Goal: Navigation & Orientation: Go to known website

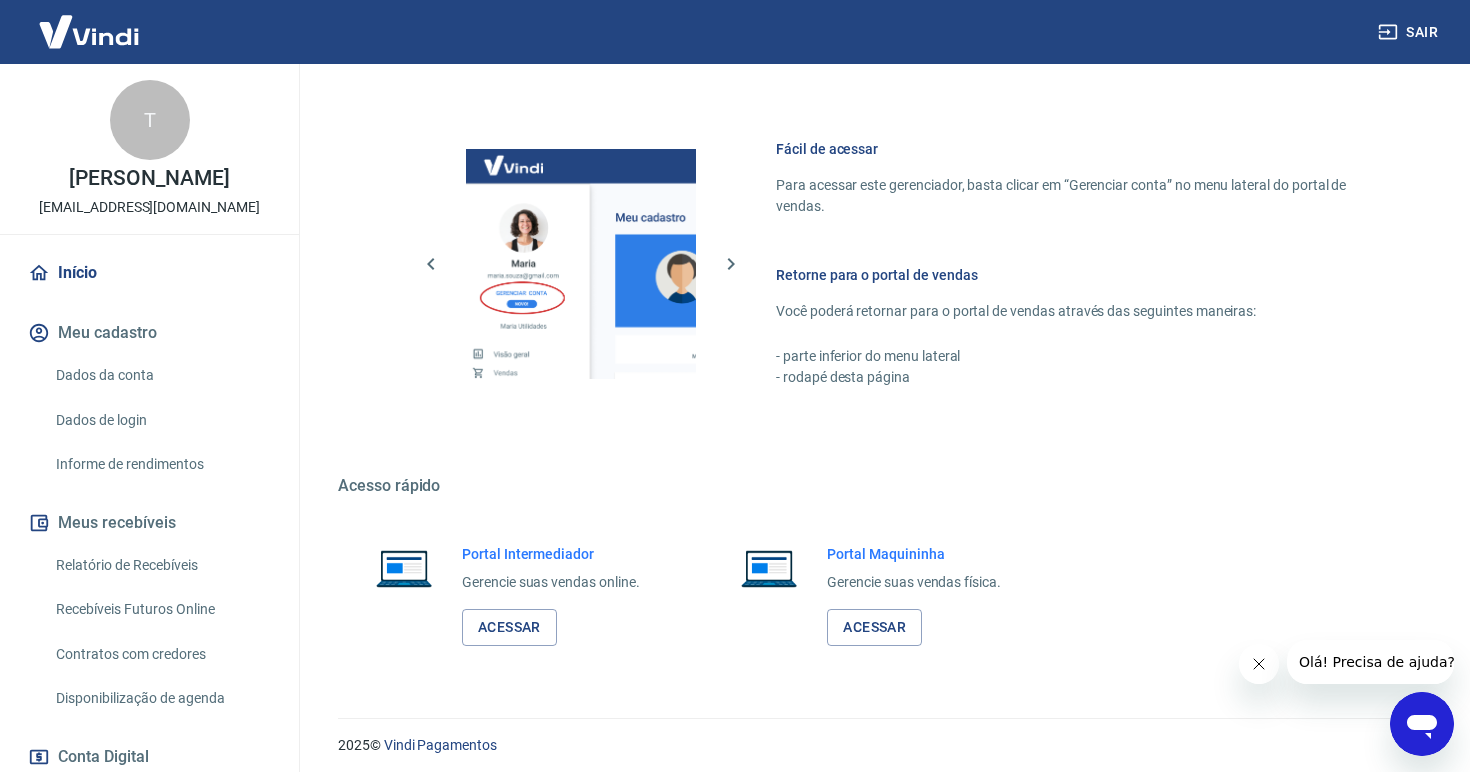
scroll to position [826, 0]
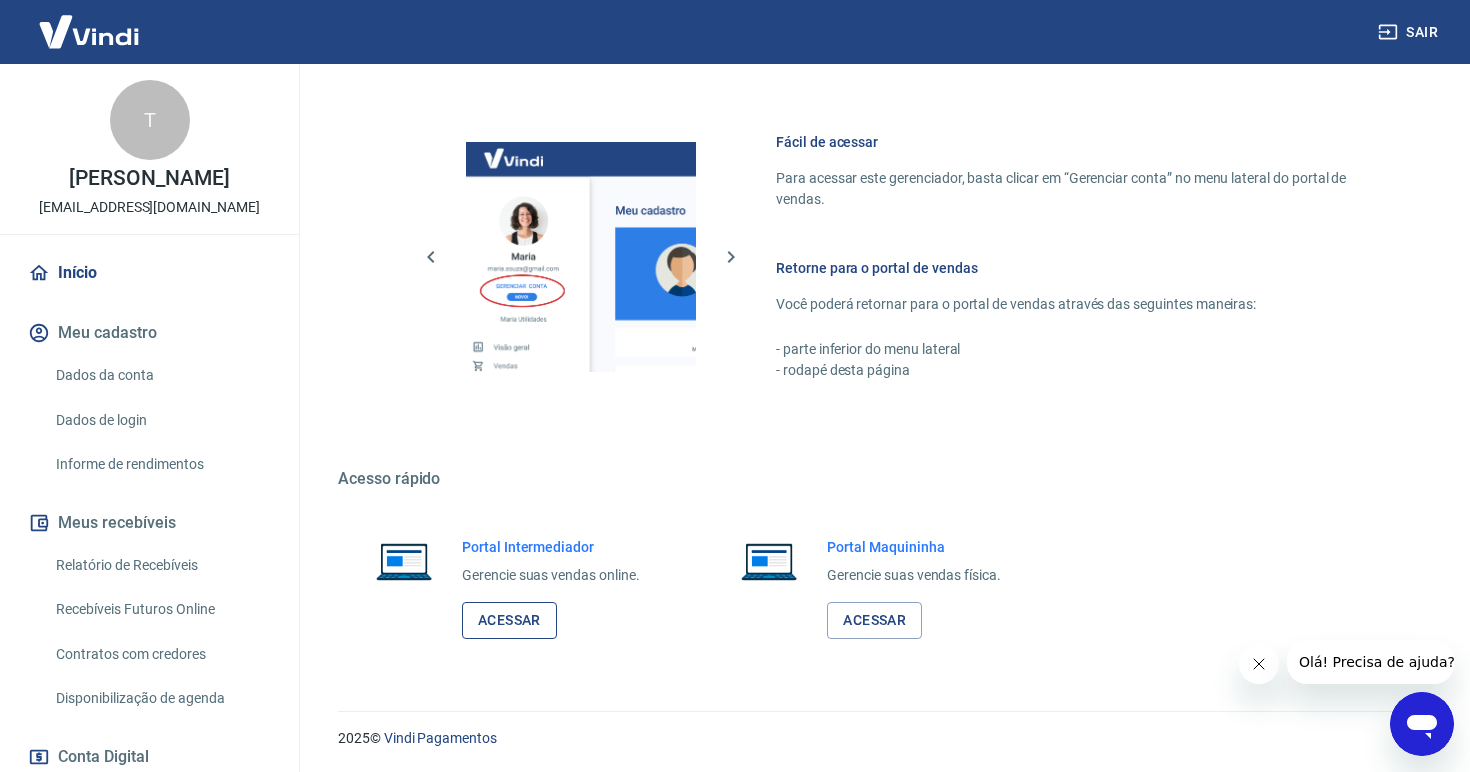
click at [511, 615] on link "Acessar" at bounding box center [509, 620] width 95 height 37
